Goal: Information Seeking & Learning: Understand process/instructions

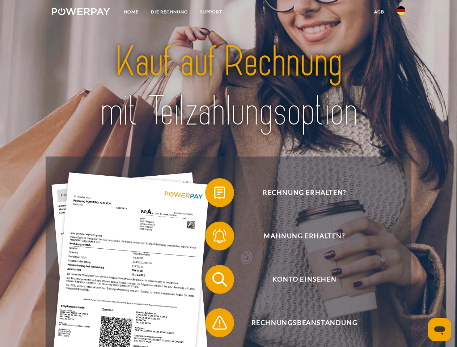
click at [81, 13] on img at bounding box center [81, 11] width 58 height 7
click at [401, 13] on img at bounding box center [400, 10] width 9 height 9
click at [379, 12] on link "agb" at bounding box center [379, 11] width 22 height 13
click at [214, 194] on span at bounding box center [209, 193] width 36 height 36
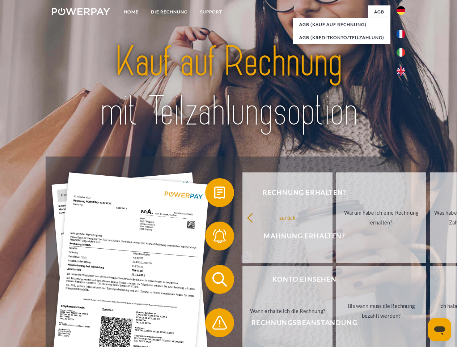
click at [336, 238] on link "Warum habe ich eine Rechnung erhalten?" at bounding box center [381, 218] width 90 height 90
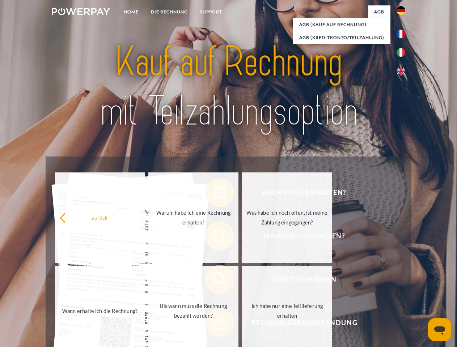
click at [214, 281] on span at bounding box center [209, 280] width 36 height 36
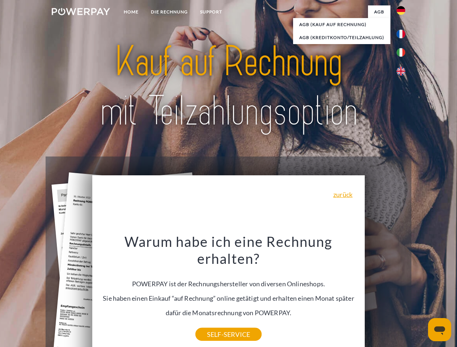
click at [214, 324] on div "Warum habe ich eine Rechnung erhalten? POWERPAY ist der Rechnungshersteller von…" at bounding box center [229, 284] width 264 height 102
click at [439, 330] on icon "Messaging-Fenster öffnen" at bounding box center [439, 331] width 11 height 9
